Goal: Task Accomplishment & Management: Use online tool/utility

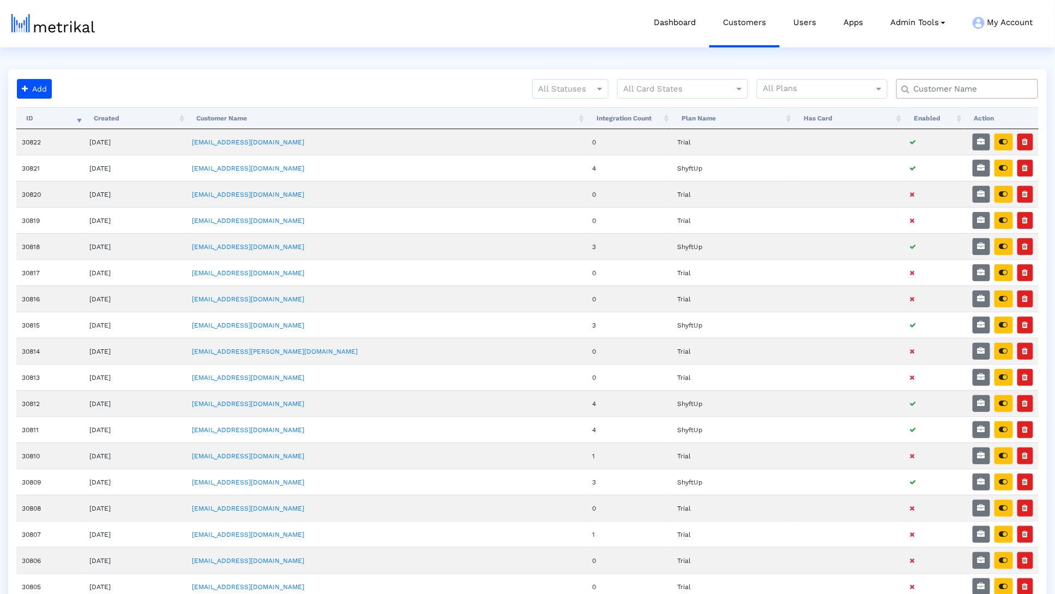
click at [938, 99] on crea-search at bounding box center [971, 93] width 150 height 28
click at [938, 90] on input "text" at bounding box center [969, 88] width 128 height 11
paste input "30821"
type input "30821"
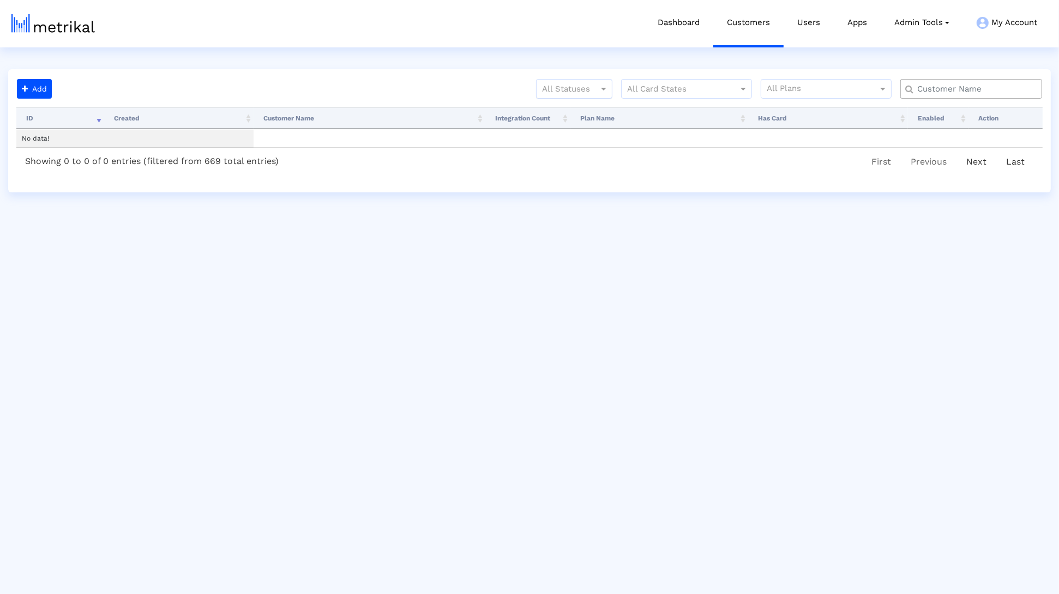
click at [577, 85] on div at bounding box center [573, 88] width 75 height 13
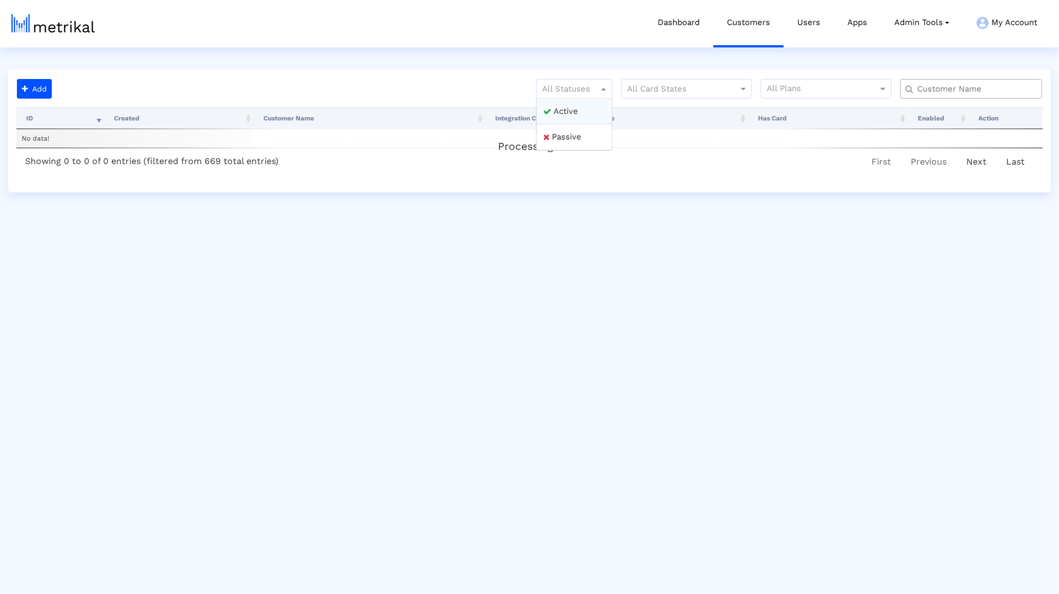
click at [570, 100] on div "Active" at bounding box center [573, 112] width 75 height 26
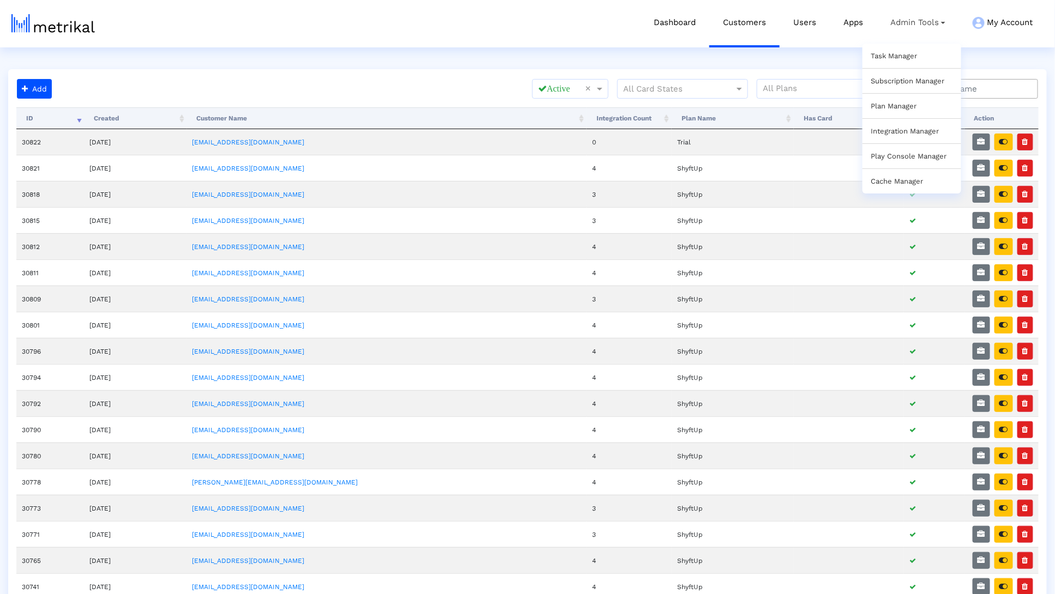
click at [902, 47] on div "Task Manager" at bounding box center [911, 56] width 99 height 25
click at [900, 52] on link "Task Manager" at bounding box center [894, 56] width 46 height 8
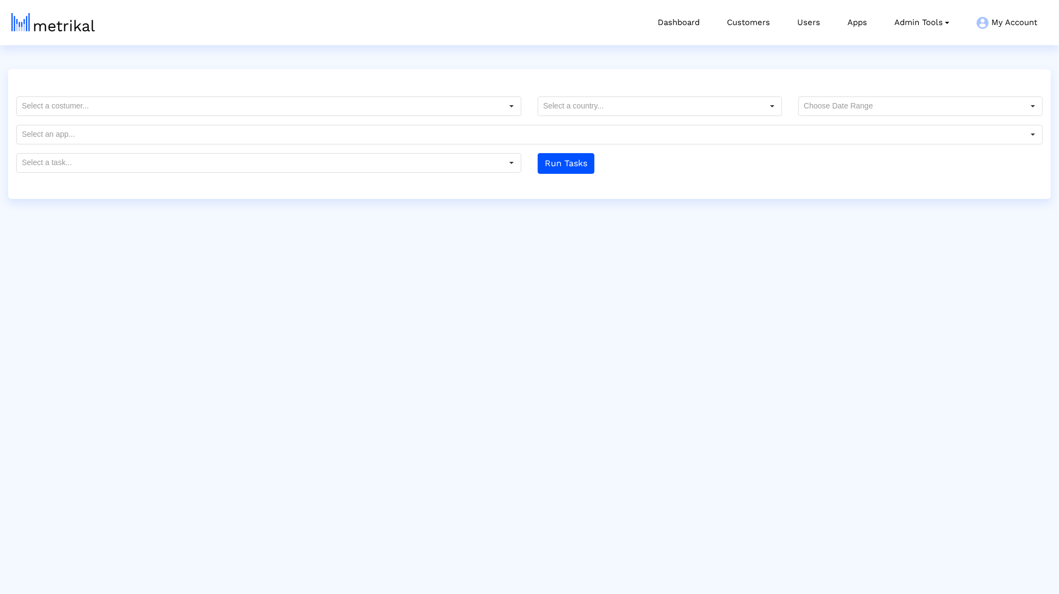
click at [479, 97] on input "text" at bounding box center [259, 106] width 485 height 19
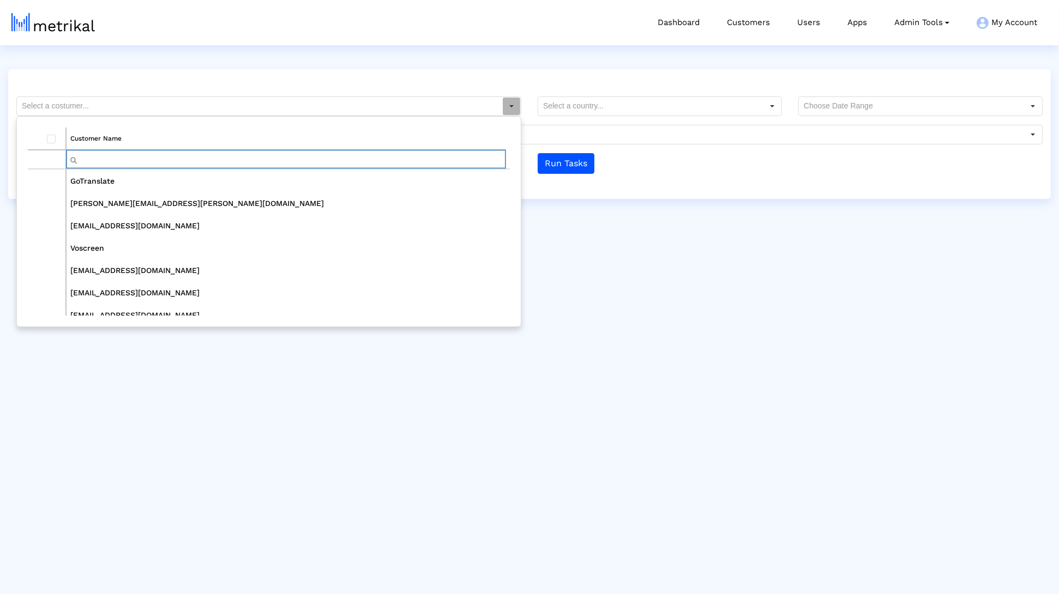
click at [231, 165] on input "Filter cell" at bounding box center [286, 159] width 439 height 18
type input "wea"
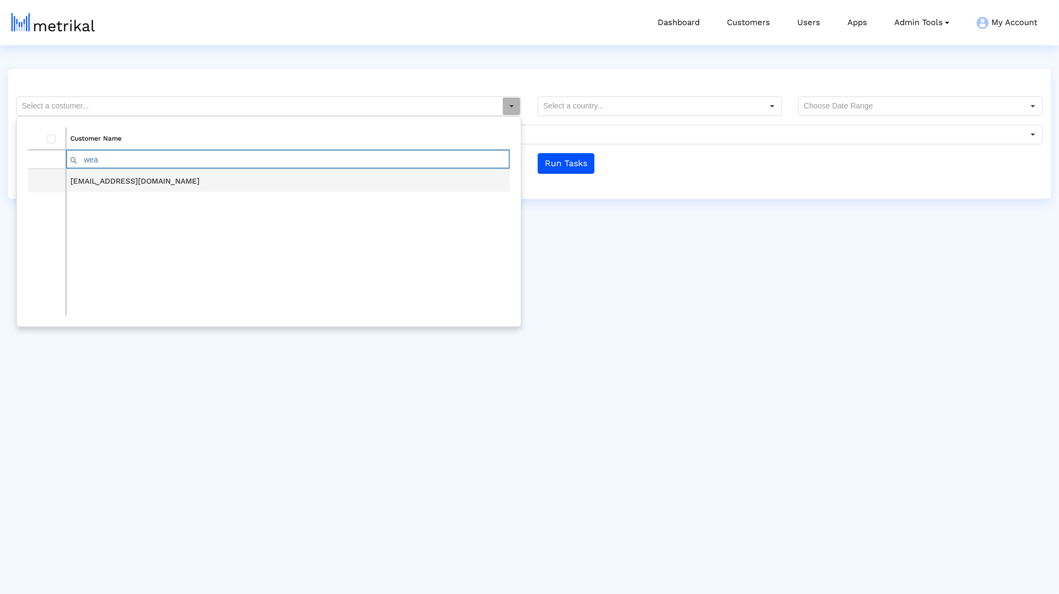
click at [143, 178] on td "[EMAIL_ADDRESS][DOMAIN_NAME]" at bounding box center [288, 181] width 444 height 22
type input "[EMAIL_ADDRESS][DOMAIN_NAME]"
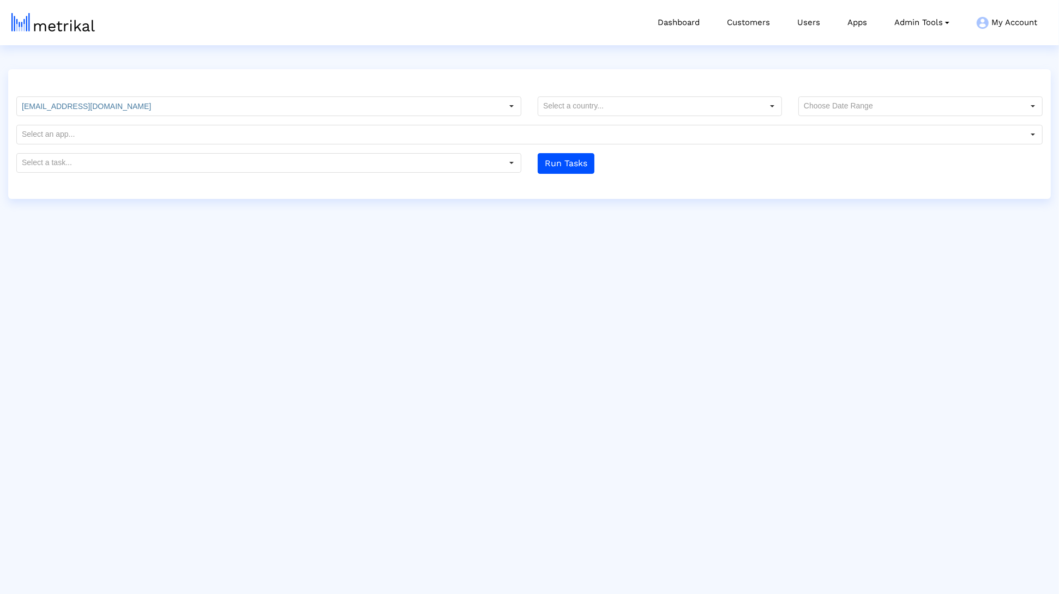
click at [868, 87] on div at bounding box center [529, 81] width 1042 height 13
click at [862, 110] on input "text" at bounding box center [911, 106] width 225 height 19
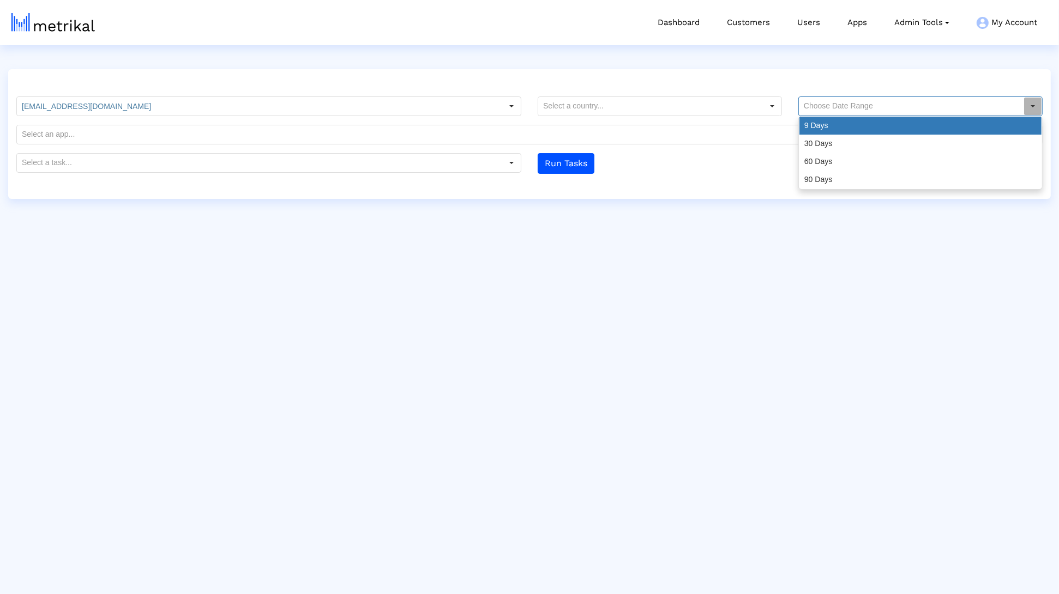
click at [851, 124] on div "9 Days" at bounding box center [920, 126] width 242 height 18
type input "9 Days"
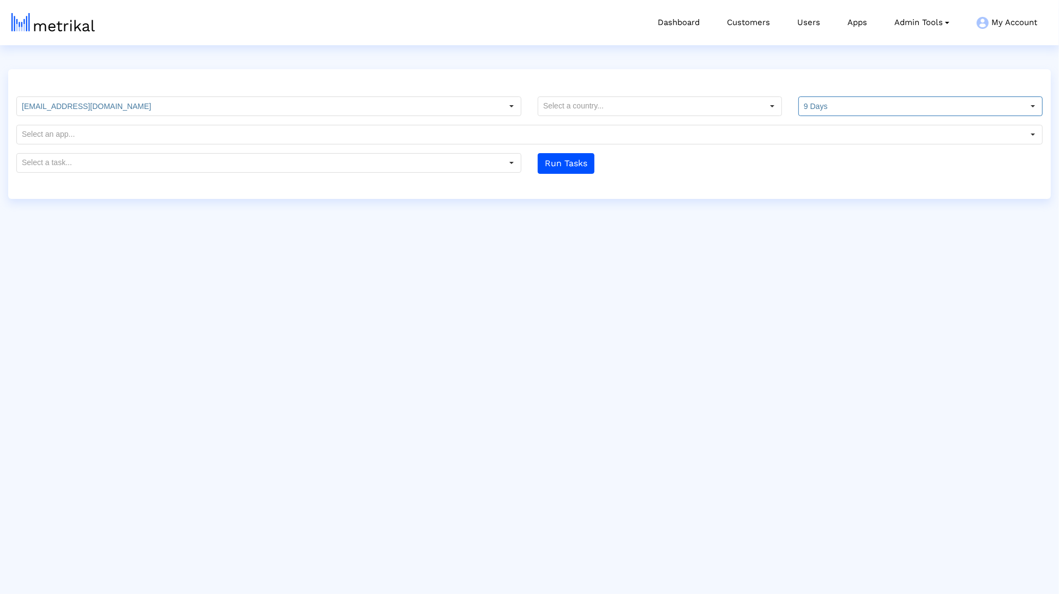
click at [429, 148] on form "[EMAIL_ADDRESS][DOMAIN_NAME] Customer Name wea [EMAIL_ADDRESS][DOMAIN_NAME] 9 D…" at bounding box center [529, 134] width 1042 height 77
click at [421, 156] on input "text" at bounding box center [259, 163] width 485 height 19
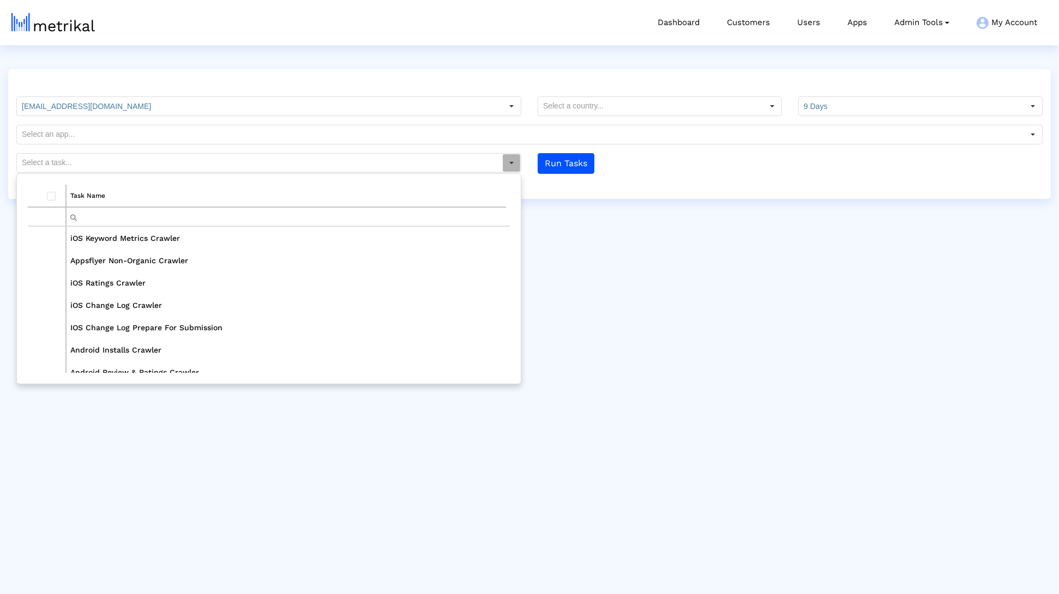
click at [247, 220] on input "Filter cell" at bounding box center [286, 217] width 439 height 18
type input "rat"
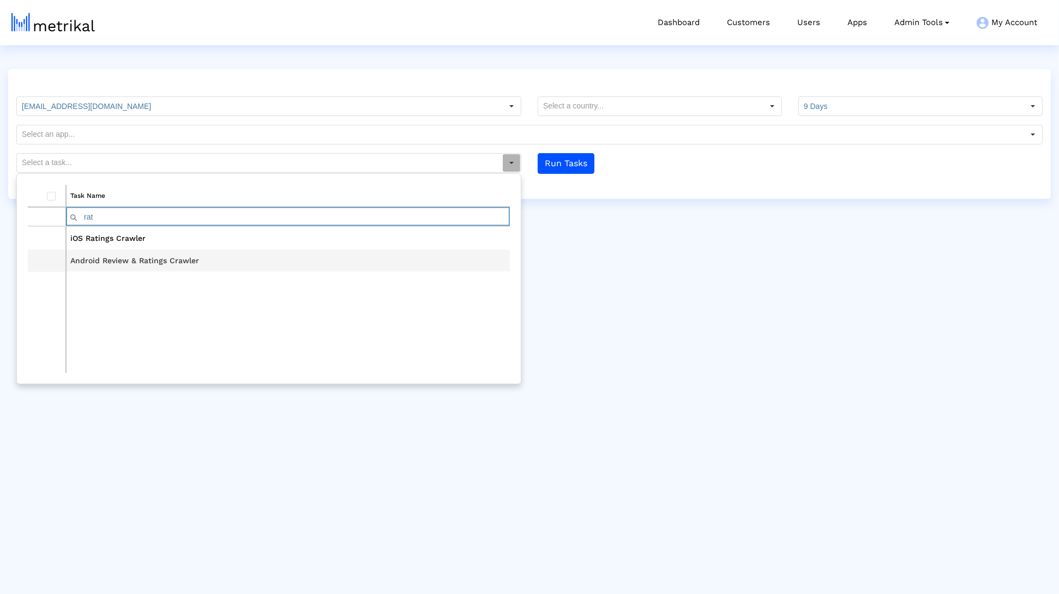
click at [100, 243] on td "iOS Ratings Crawler" at bounding box center [288, 238] width 444 height 22
type input "iOS Ratings Crawler"
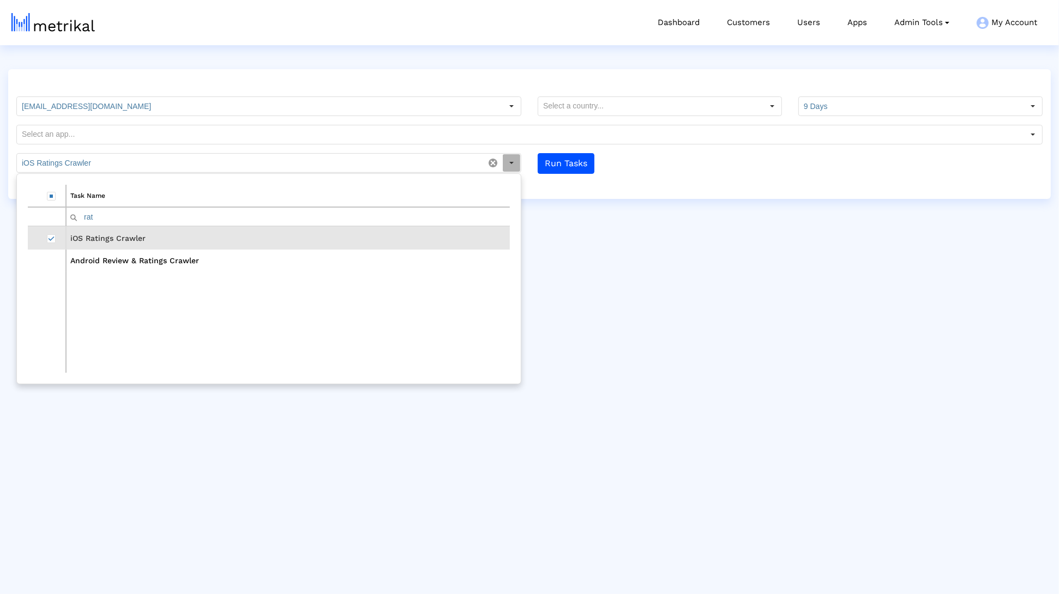
click at [661, 199] on html "Dashboard Customers Users Apps Admin Tools Task Manager Subscription Manager Pl…" at bounding box center [529, 99] width 1059 height 199
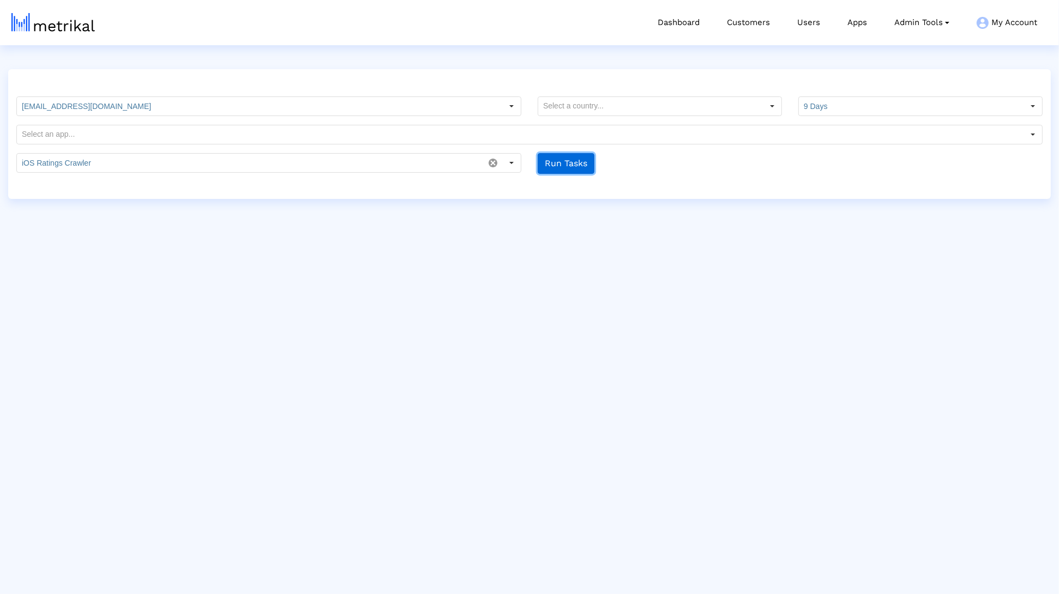
click at [566, 161] on button "Run Tasks" at bounding box center [566, 163] width 57 height 21
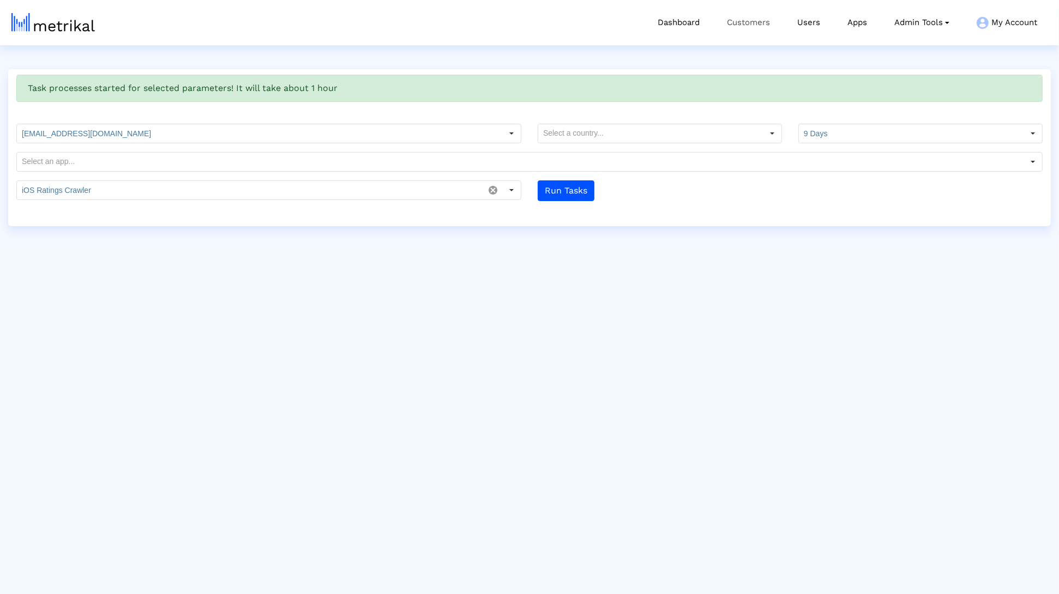
click at [771, 33] on link "Customers" at bounding box center [748, 22] width 70 height 45
